Goal: Task Accomplishment & Management: Use online tool/utility

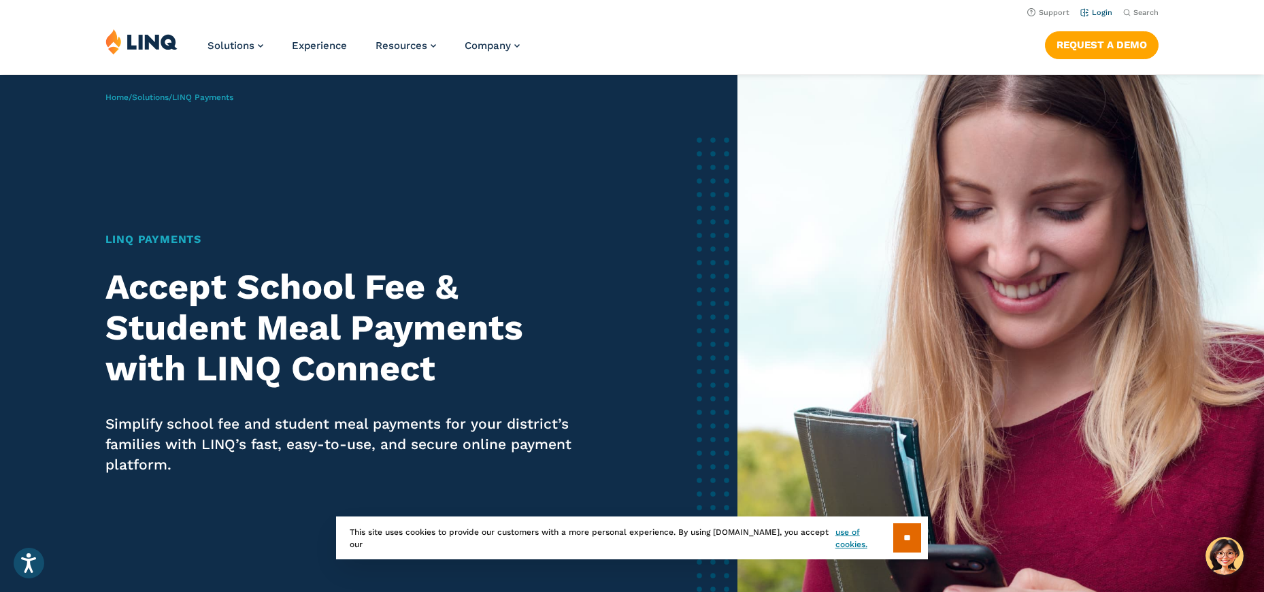
click at [1103, 12] on link "Login" at bounding box center [1096, 12] width 32 height 9
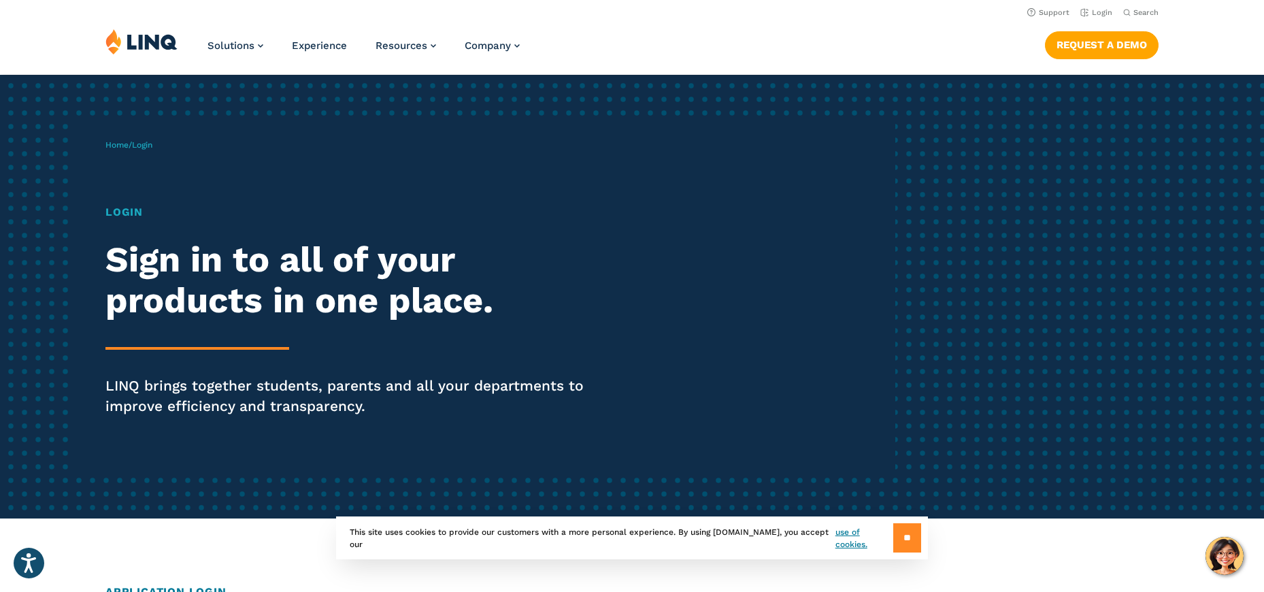
click at [899, 538] on input "**" at bounding box center [907, 537] width 28 height 29
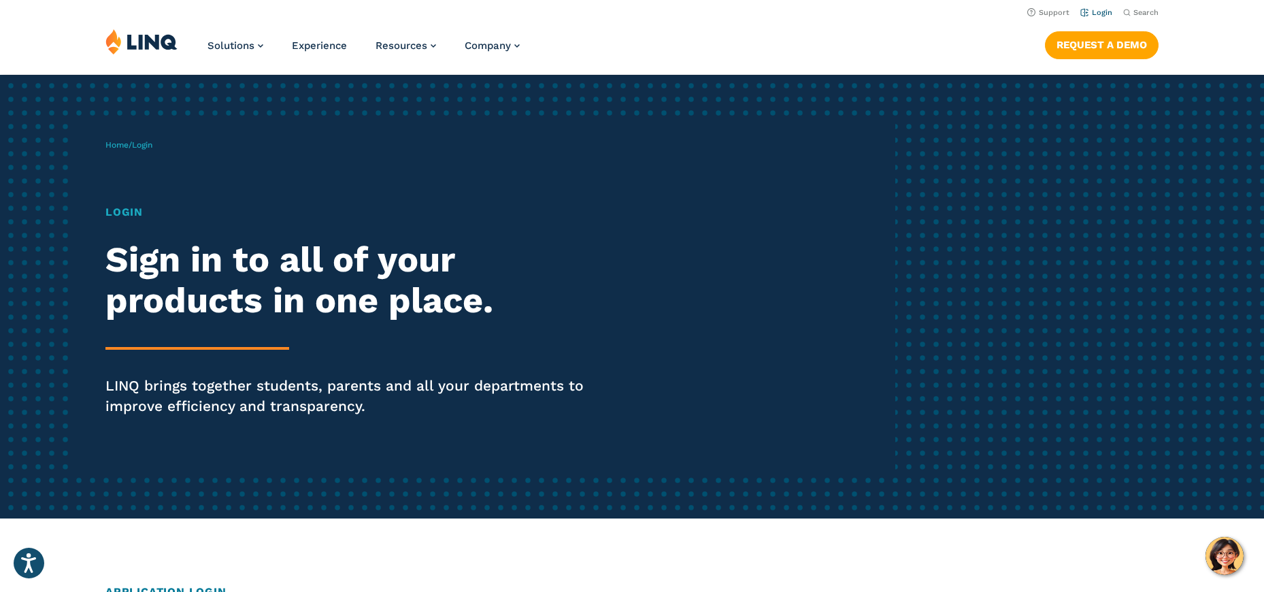
click at [1099, 12] on link "Login" at bounding box center [1096, 12] width 32 height 9
click at [129, 212] on h1 "Login" at bounding box center [348, 212] width 487 height 16
click at [159, 263] on h2 "Sign in to all of your products in one place." at bounding box center [348, 281] width 487 height 82
click at [218, 320] on h2 "Sign in to all of your products in one place." at bounding box center [348, 281] width 487 height 82
click at [237, 370] on div "Login Sign in to all of your products in one place. LINQ brings together studen…" at bounding box center [348, 329] width 487 height 250
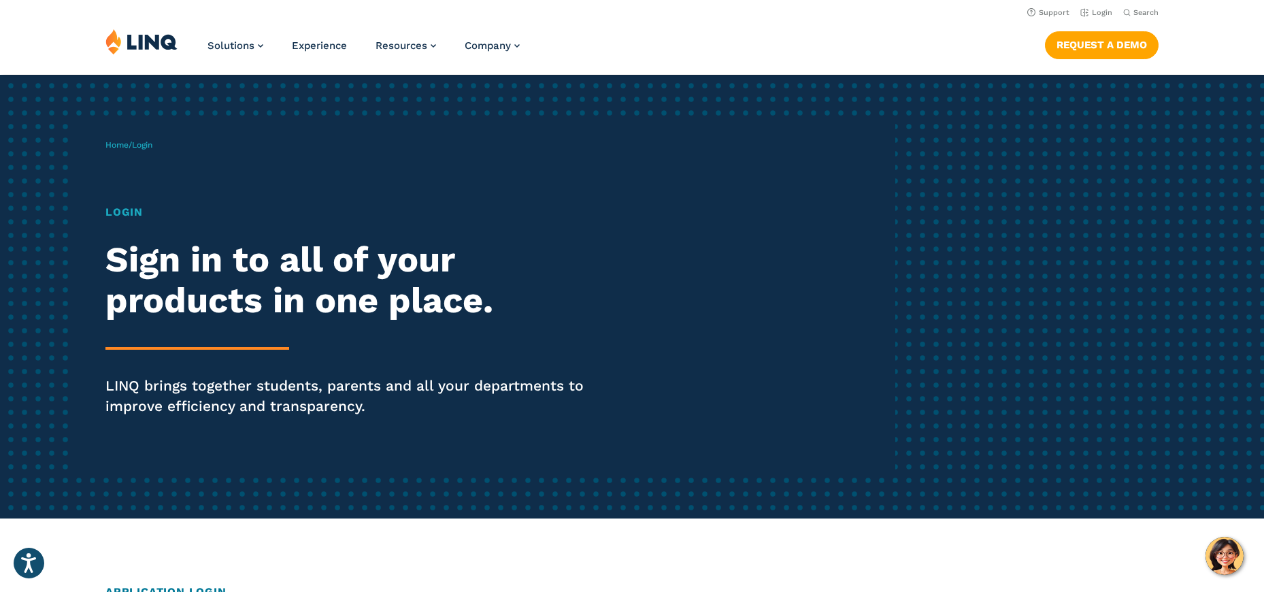
click at [249, 386] on p "LINQ brings together students, parents and all your departments to improve effi…" at bounding box center [348, 396] width 487 height 41
click at [269, 382] on p "LINQ brings together students, parents and all your departments to improve effi…" at bounding box center [348, 396] width 487 height 41
click at [271, 382] on p "LINQ brings together students, parents and all your departments to improve effi…" at bounding box center [348, 396] width 487 height 41
drag, startPoint x: 275, startPoint y: 374, endPoint x: 259, endPoint y: 292, distance: 83.9
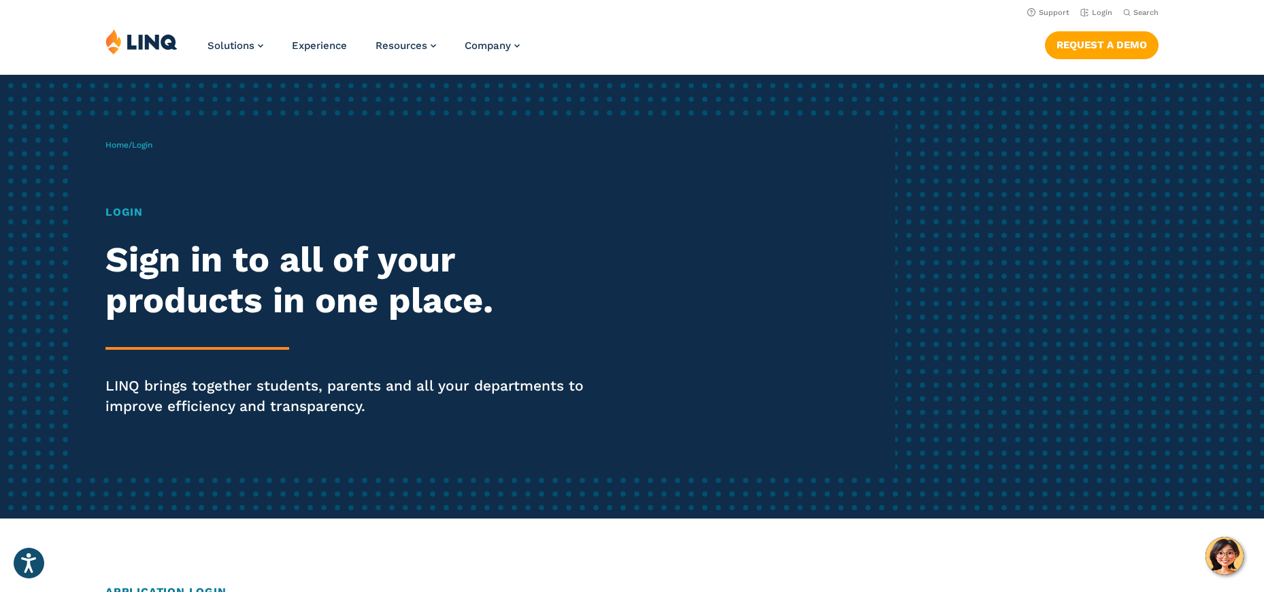
click at [275, 374] on div "Login Sign in to all of your products in one place. LINQ brings together studen…" at bounding box center [348, 329] width 487 height 250
click at [259, 290] on h2 "Sign in to all of your products in one place." at bounding box center [348, 281] width 487 height 82
click at [292, 276] on h2 "Sign in to all of your products in one place." at bounding box center [348, 281] width 487 height 82
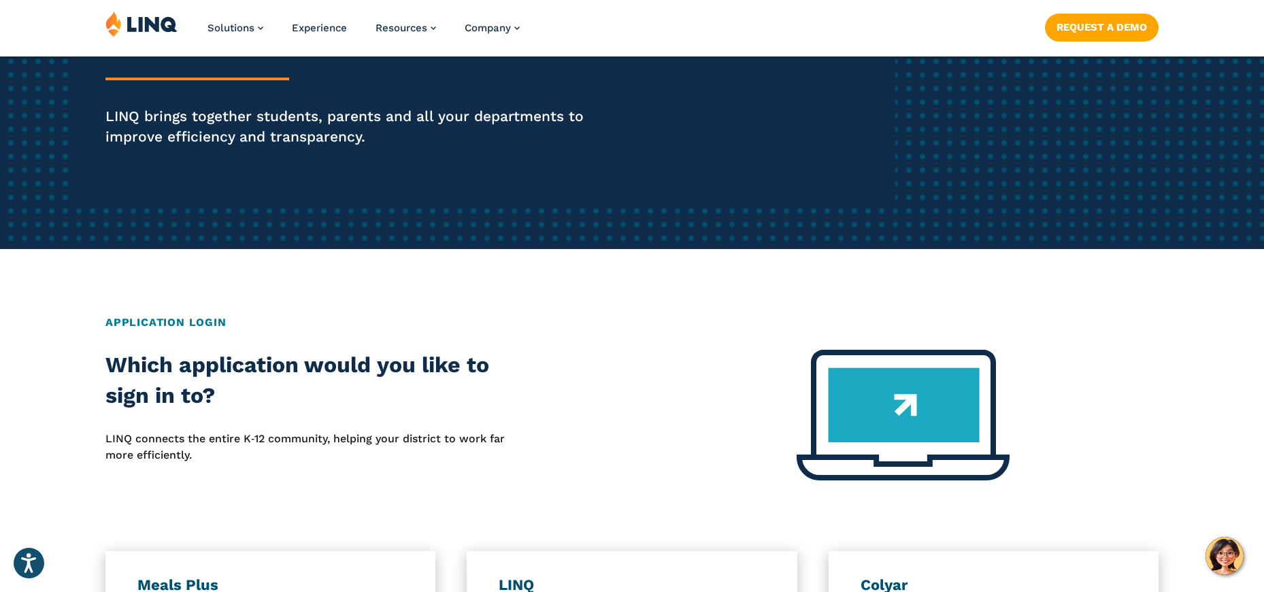
scroll to position [272, 0]
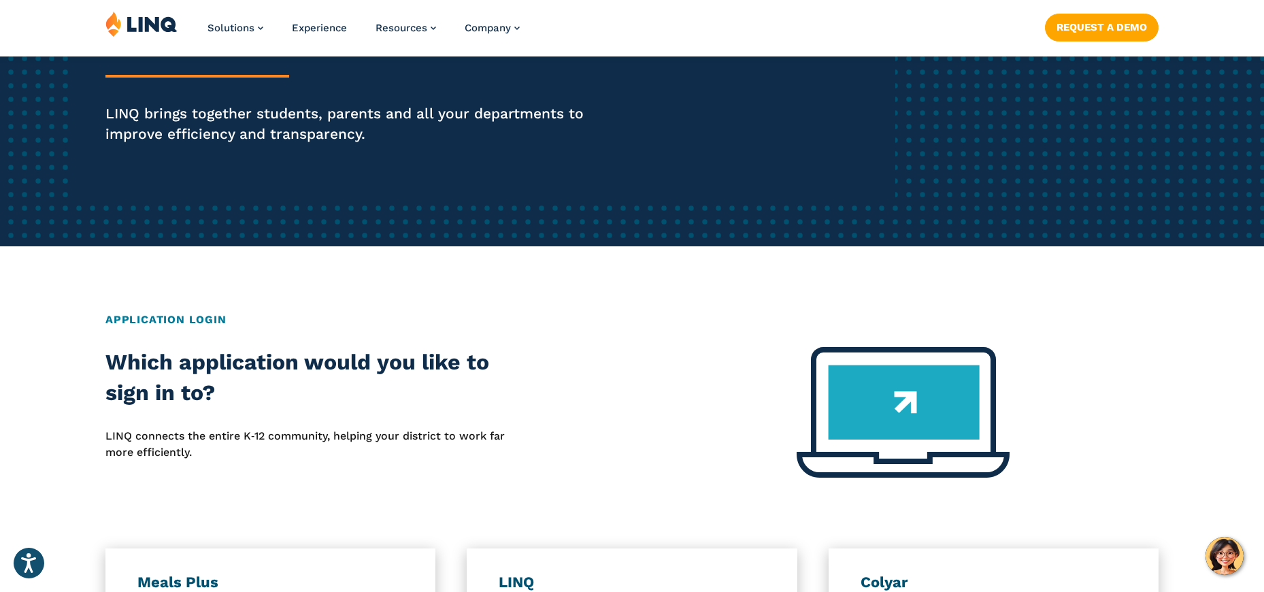
click at [198, 319] on h2 "Application Login" at bounding box center [631, 320] width 1053 height 16
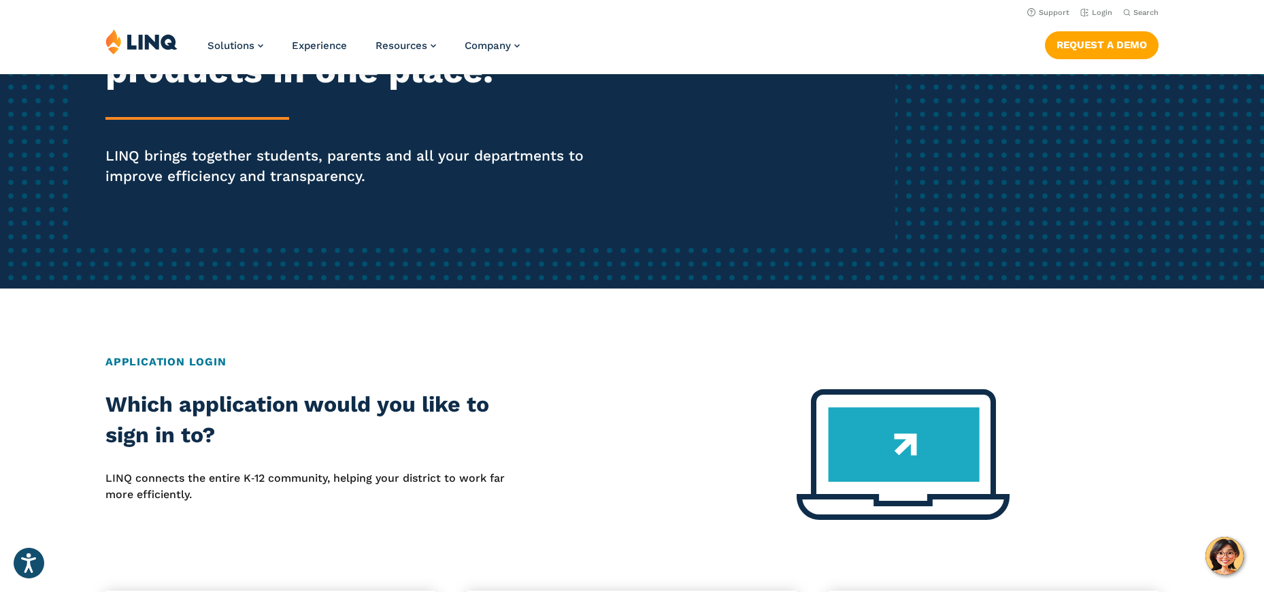
scroll to position [0, 0]
